Goal: Task Accomplishment & Management: Use online tool/utility

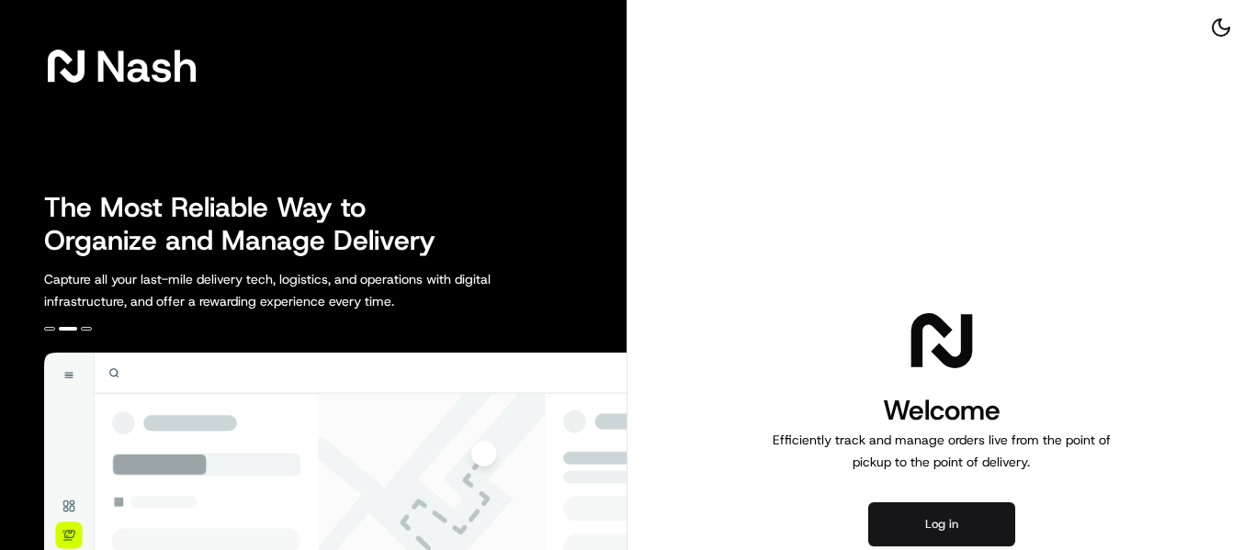
click at [941, 515] on button "Log in" at bounding box center [941, 525] width 147 height 44
